Goal: Task Accomplishment & Management: Manage account settings

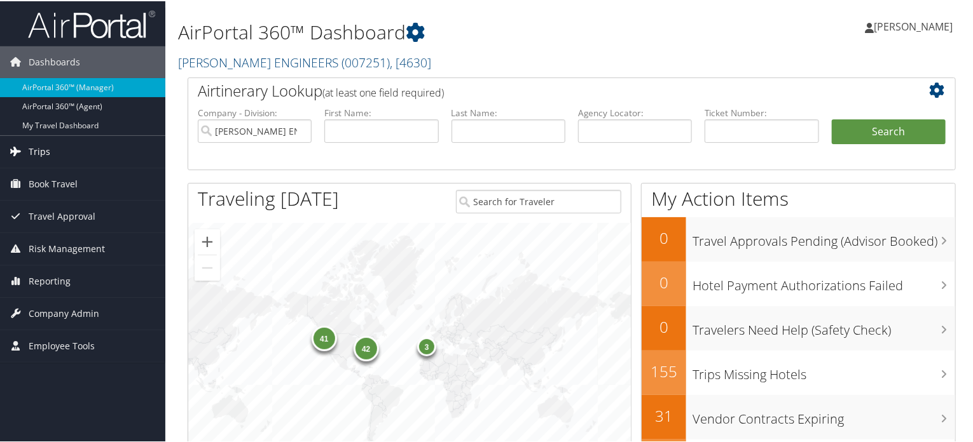
click at [32, 149] on span "Trips" at bounding box center [40, 151] width 22 height 32
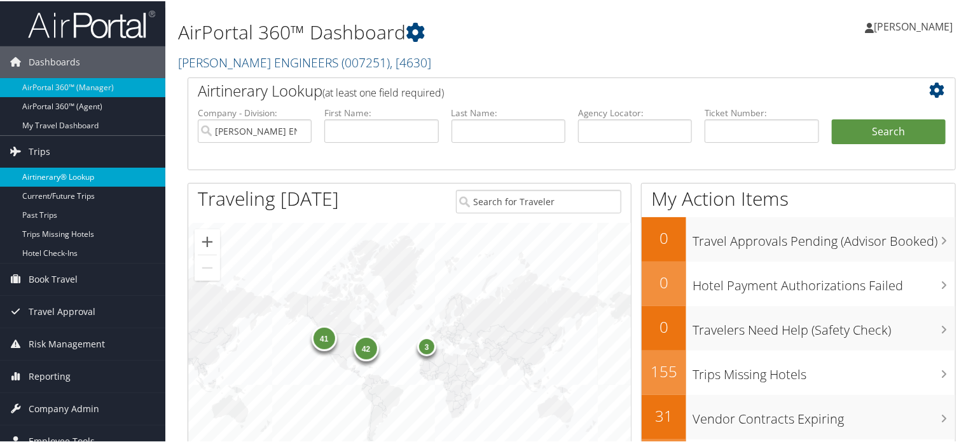
click at [40, 180] on link "Airtinerary® Lookup" at bounding box center [82, 176] width 165 height 19
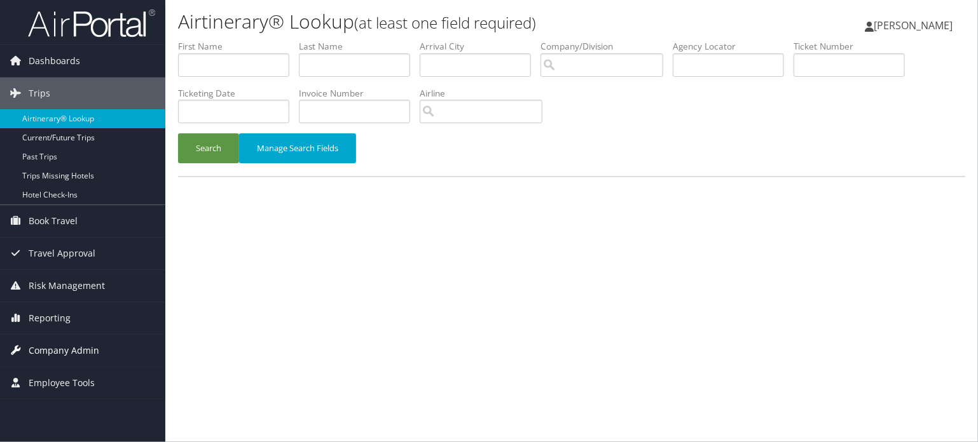
drag, startPoint x: 62, startPoint y: 350, endPoint x: 76, endPoint y: 364, distance: 20.2
click at [62, 350] on span "Company Admin" at bounding box center [64, 351] width 71 height 32
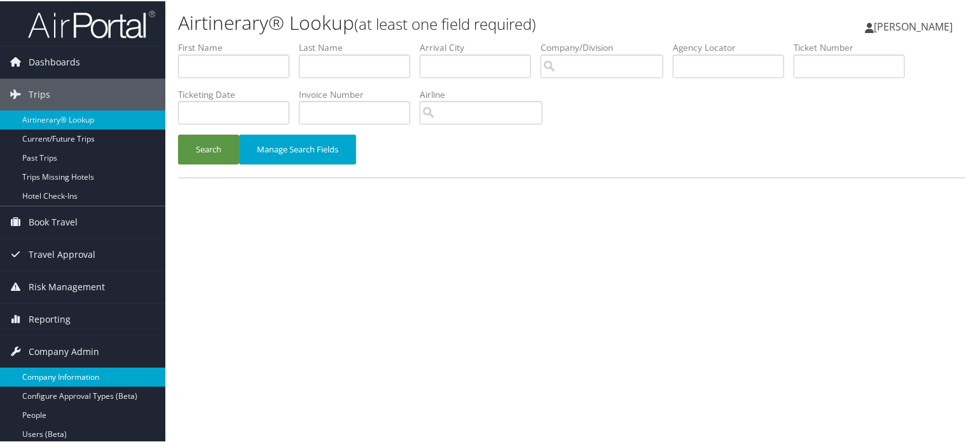
scroll to position [254, 0]
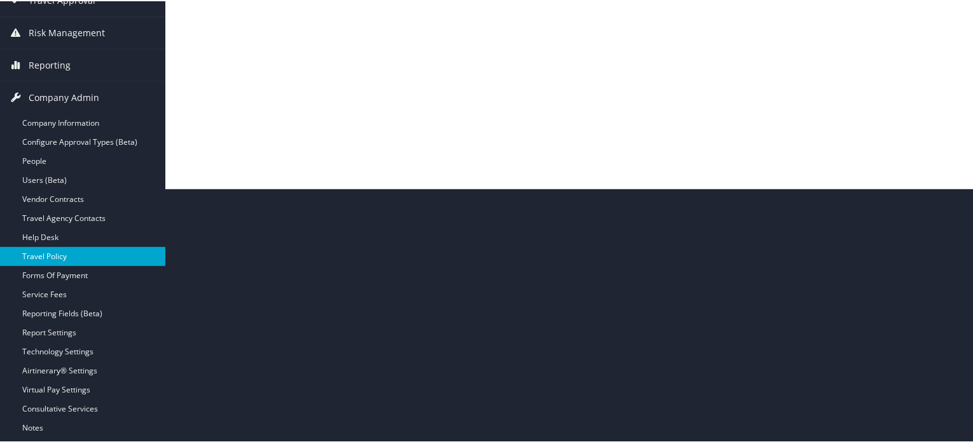
click at [49, 252] on link "Travel Policy" at bounding box center [82, 255] width 165 height 19
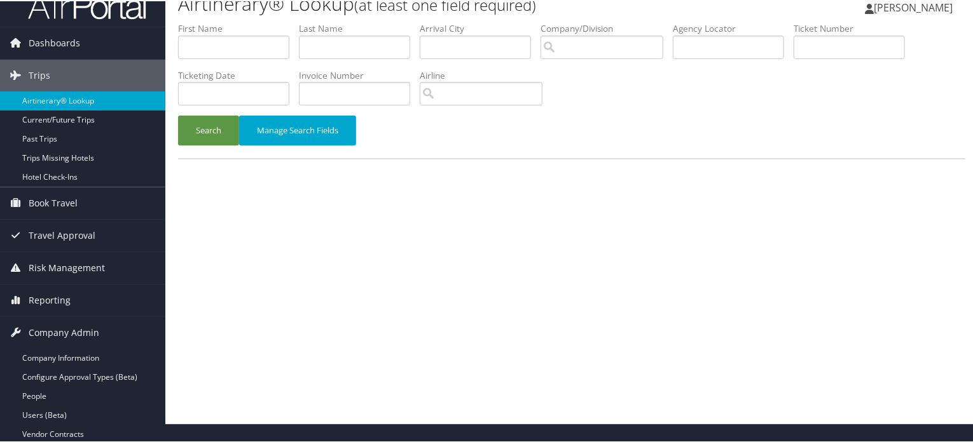
scroll to position [0, 0]
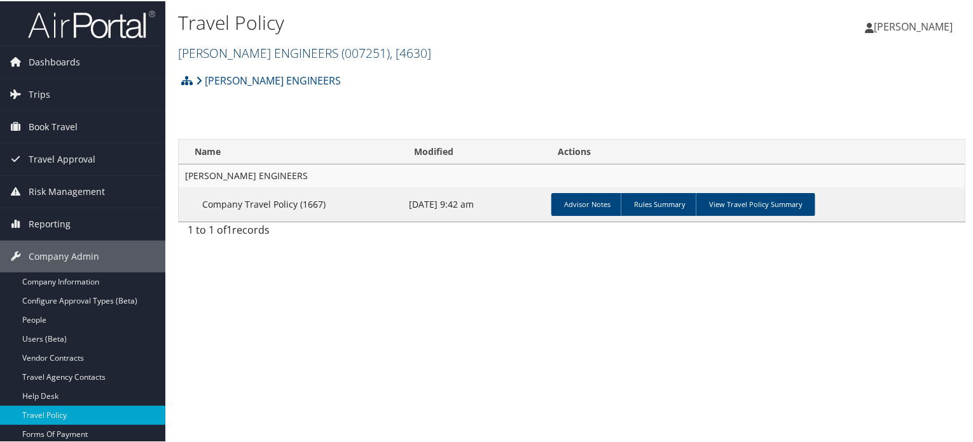
click at [300, 47] on link "[PERSON_NAME] ENGINEERS ( 007251 ) , [ 4630 ]" at bounding box center [304, 51] width 253 height 17
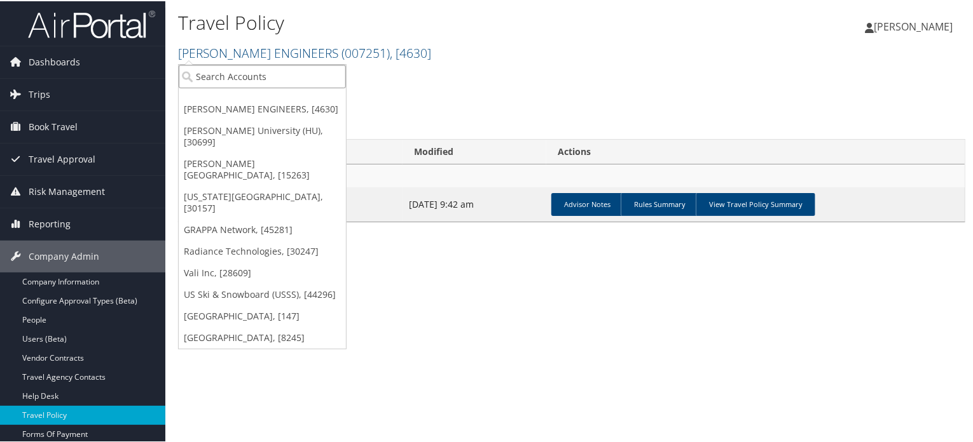
click at [239, 71] on input "search" at bounding box center [262, 76] width 167 height 24
paste input "8777 Georgia Ave Silver Spring, Maryland 20910 USA"
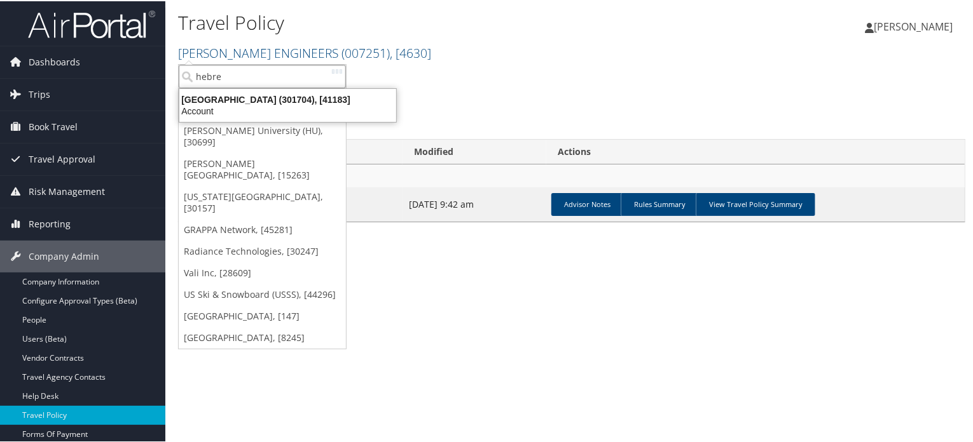
type input "hebrew"
click at [233, 104] on div "Account" at bounding box center [288, 109] width 232 height 11
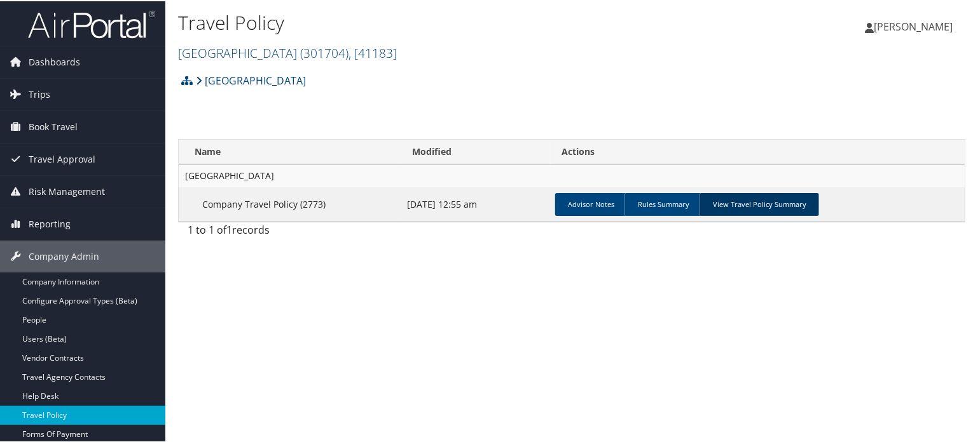
click at [804, 197] on link "View Travel Policy Summary" at bounding box center [759, 203] width 120 height 23
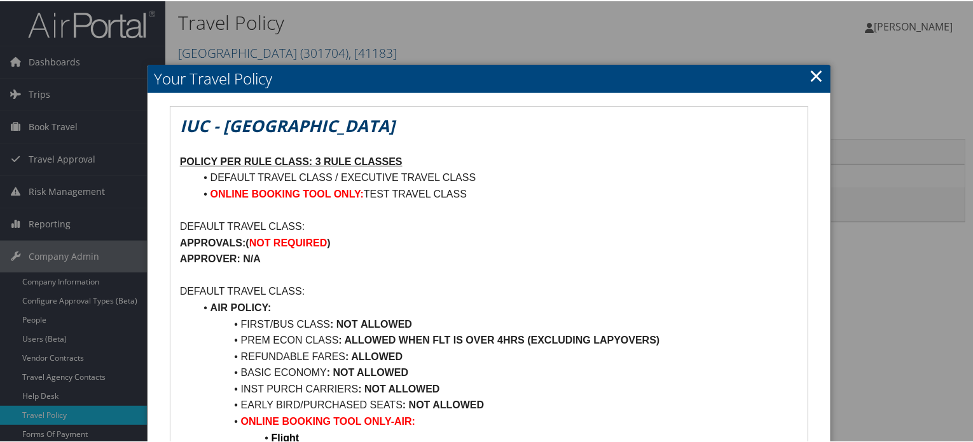
click at [810, 68] on link "×" at bounding box center [816, 74] width 15 height 25
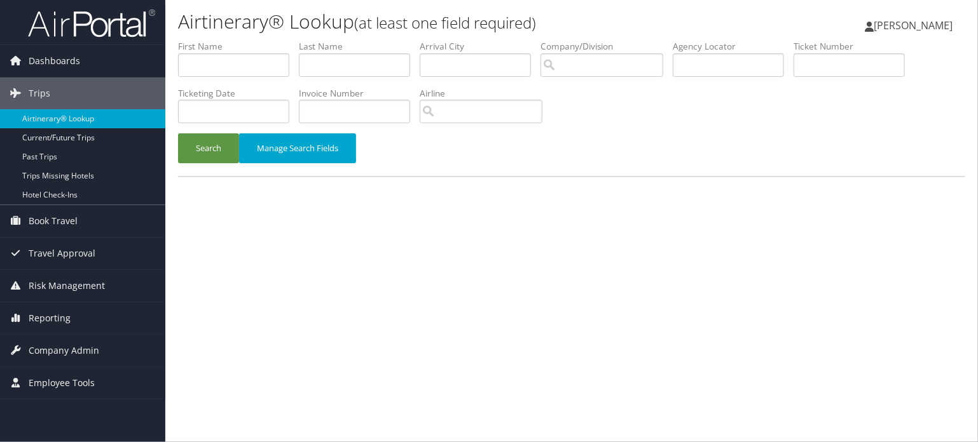
click at [916, 20] on span "[PERSON_NAME]" at bounding box center [912, 25] width 79 height 14
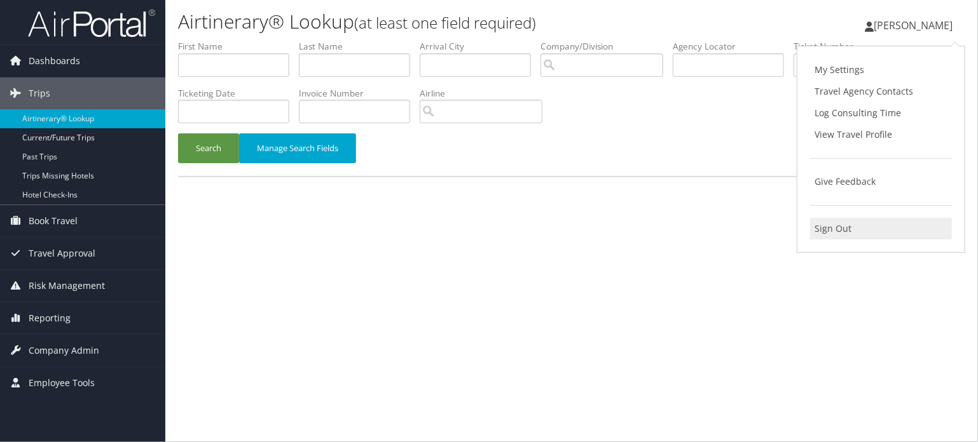
click at [826, 225] on link "Sign Out" at bounding box center [881, 229] width 142 height 22
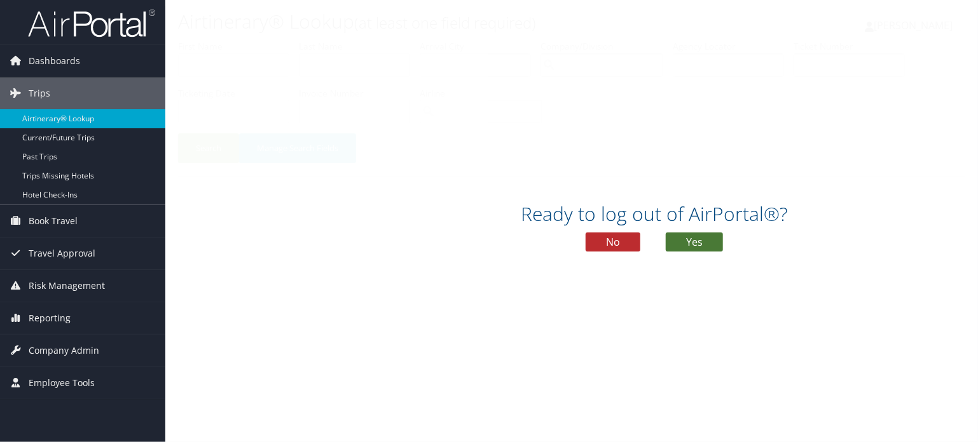
click at [718, 236] on button "Yes" at bounding box center [694, 242] width 57 height 19
